Goal: Complete application form

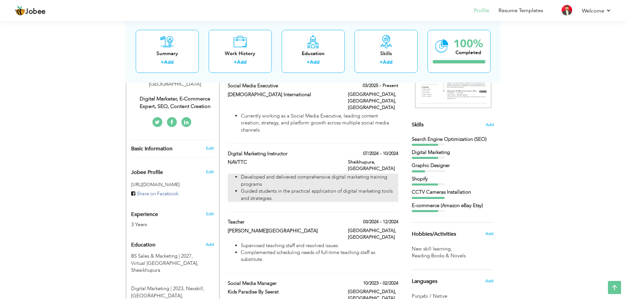
drag, startPoint x: 226, startPoint y: 138, endPoint x: 244, endPoint y: 164, distance: 31.3
click at [244, 164] on div "Digital Marketing Instructor 07/2024 - 10/2024 Digital Marketing Instructor 07/…" at bounding box center [313, 181] width 170 height 62
type input "Digital Marketing Instructor"
type input "NAVTTC"
type input "07/2024"
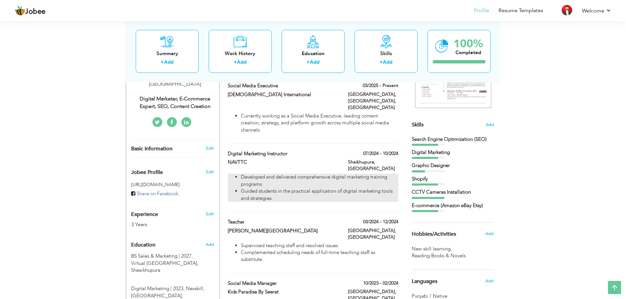
type input "10/2024"
type input "[GEOGRAPHIC_DATA]"
type input "Sheikhupura"
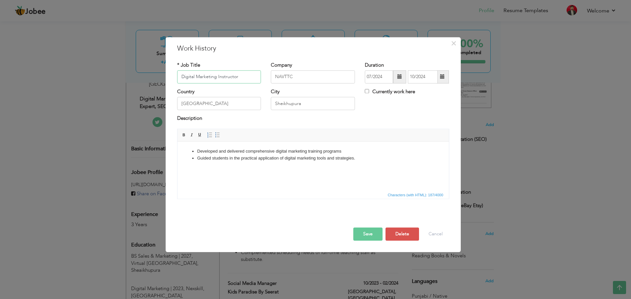
click at [196, 75] on input "Digital Marketing Instructor" at bounding box center [219, 76] width 84 height 13
click at [286, 80] on input "NAVTTC" at bounding box center [313, 76] width 84 height 13
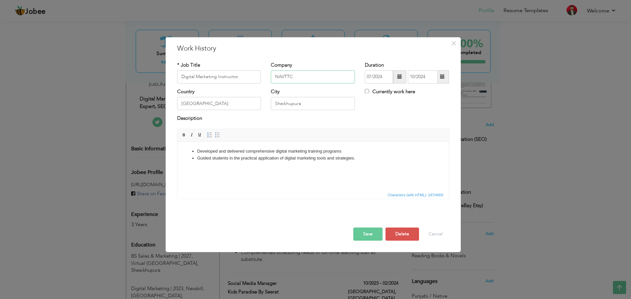
click at [286, 80] on input "NAVTTC" at bounding box center [313, 76] width 84 height 13
